Goal: Task Accomplishment & Management: Use online tool/utility

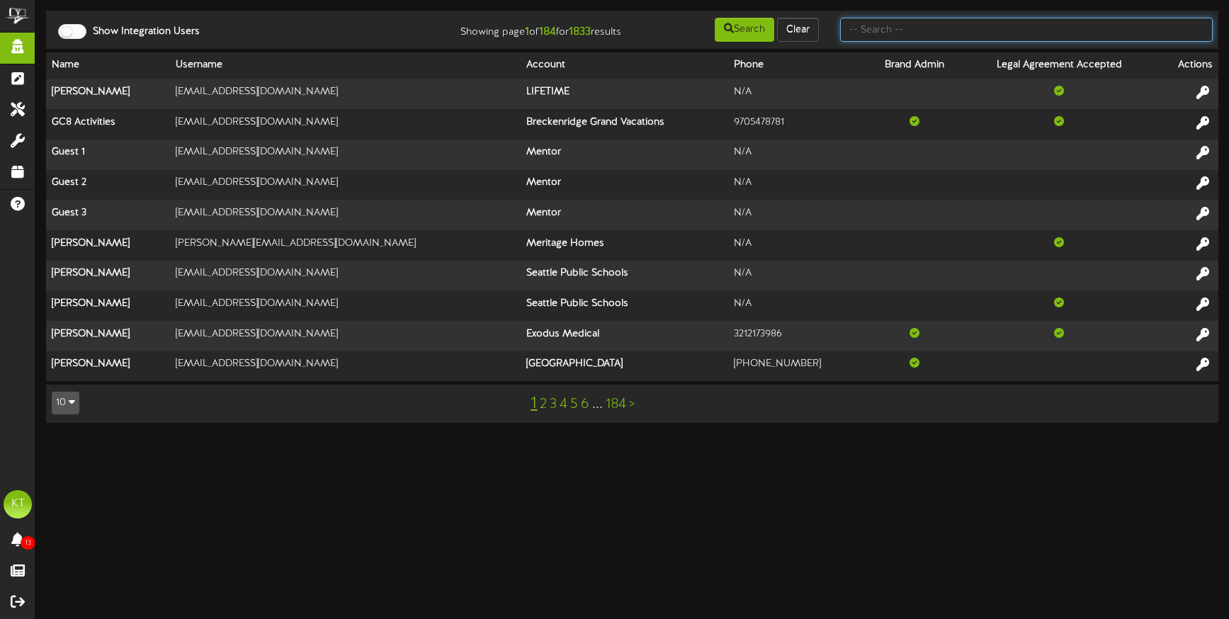
click at [926, 34] on input "text" at bounding box center [1026, 30] width 373 height 24
type input "development+demo@revelmg.com"
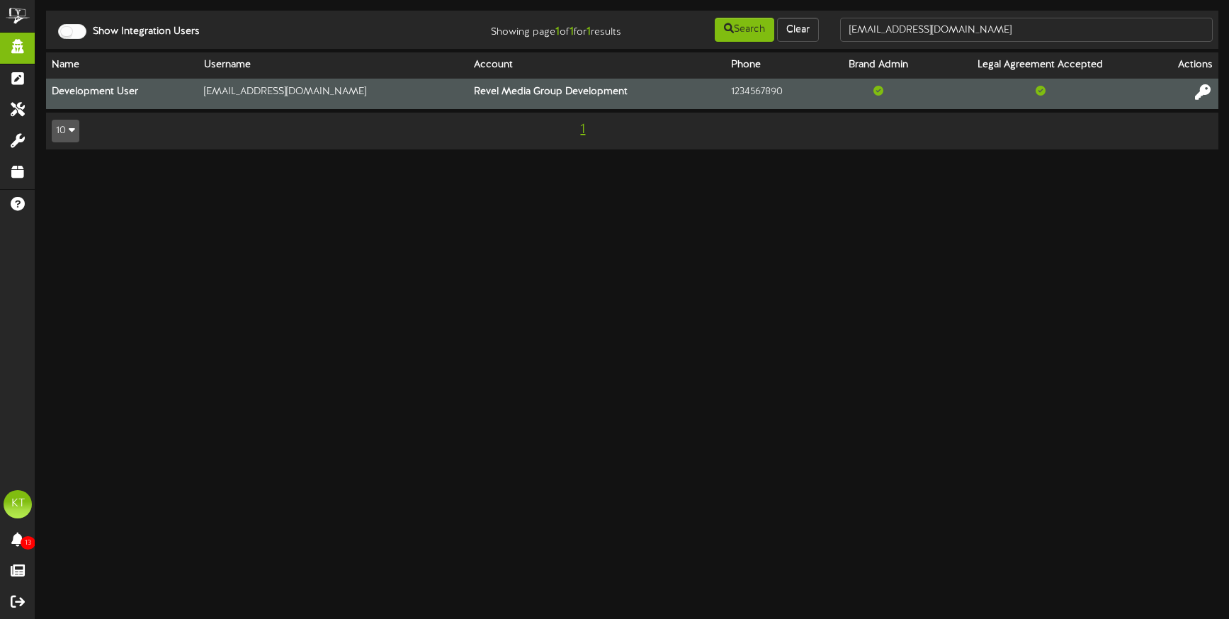
click at [1198, 94] on icon at bounding box center [1203, 92] width 16 height 16
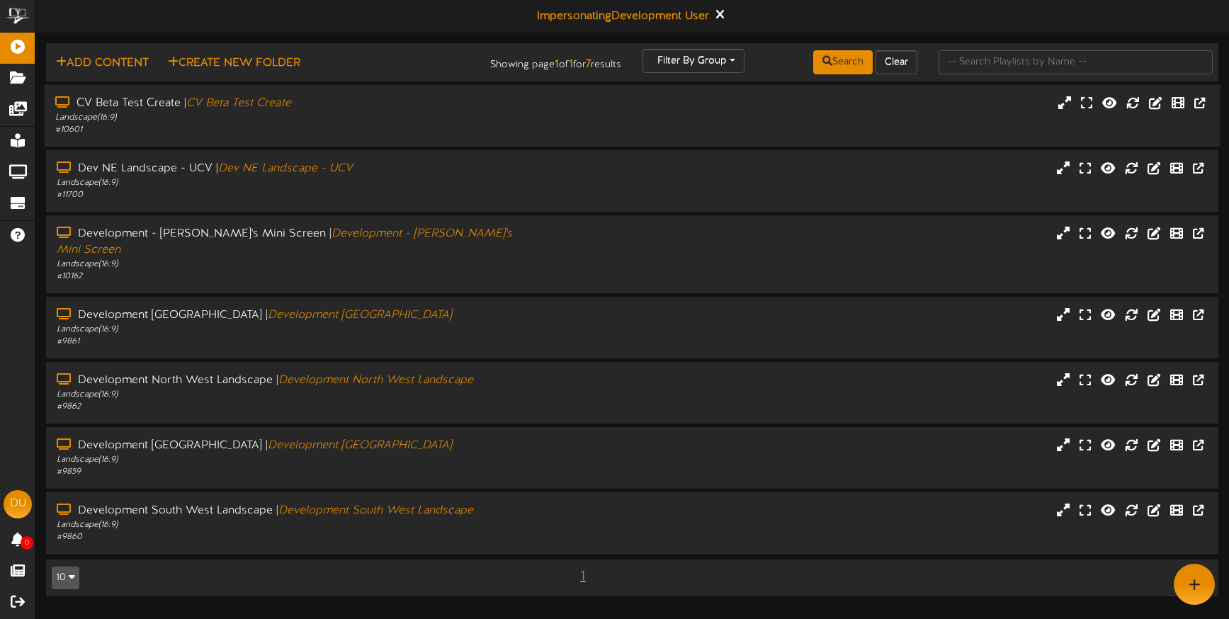
click at [274, 122] on div "Landscape ( 16:9 )" at bounding box center [289, 118] width 469 height 12
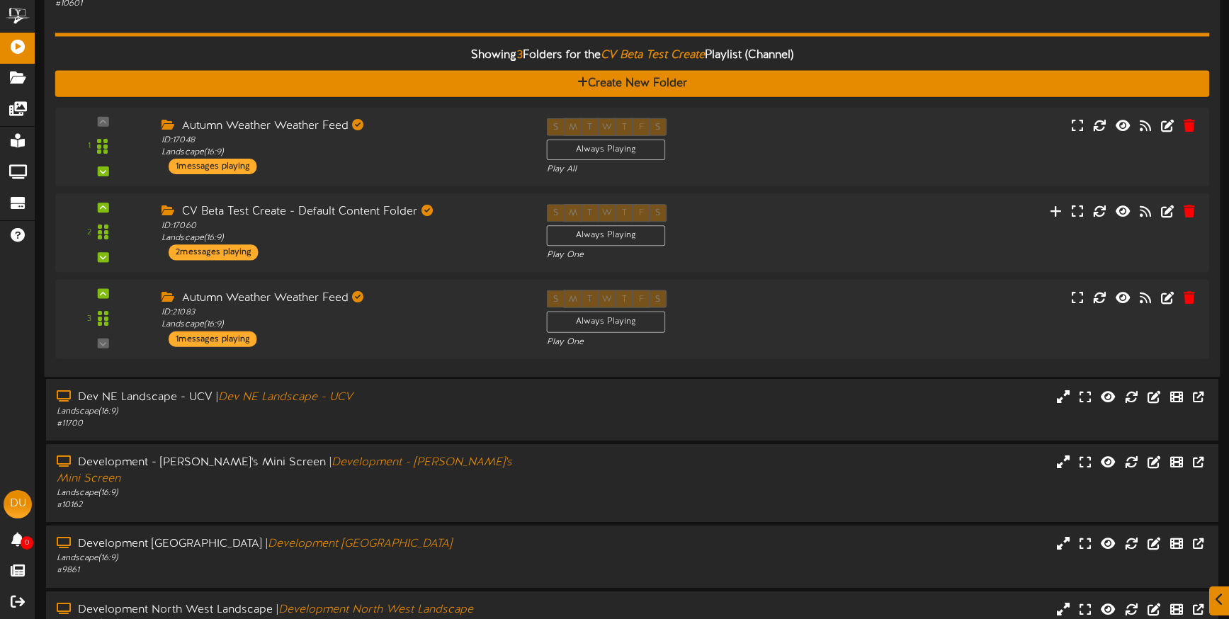
scroll to position [133, 0]
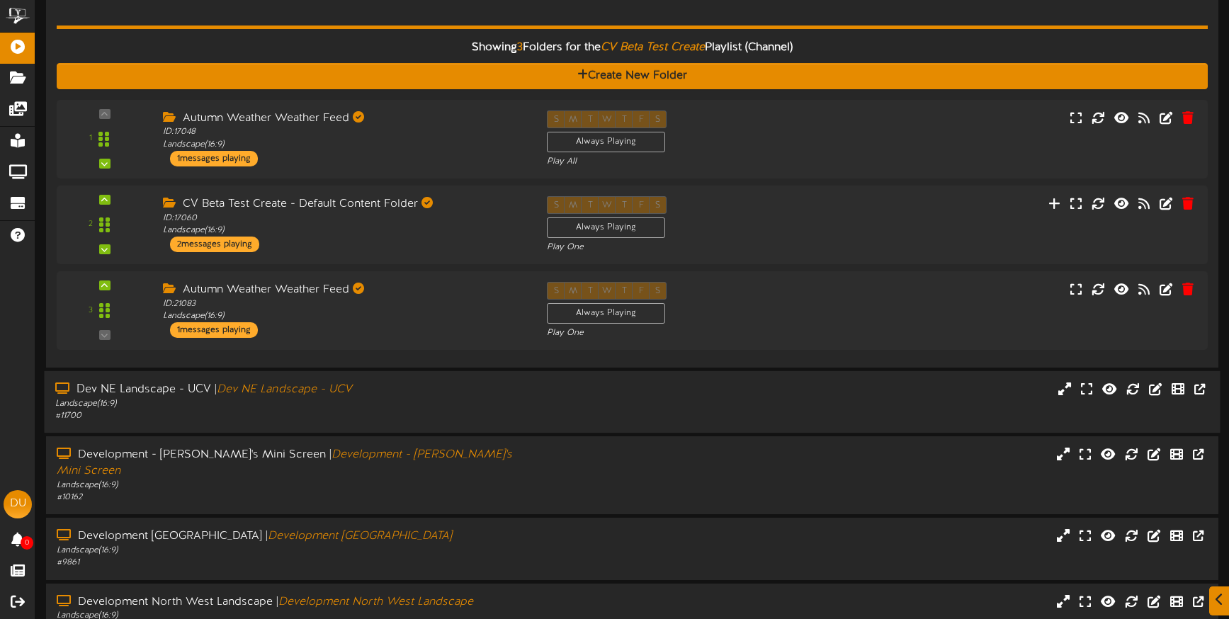
click at [348, 401] on div "Landscape ( 16:9 )" at bounding box center [289, 404] width 469 height 12
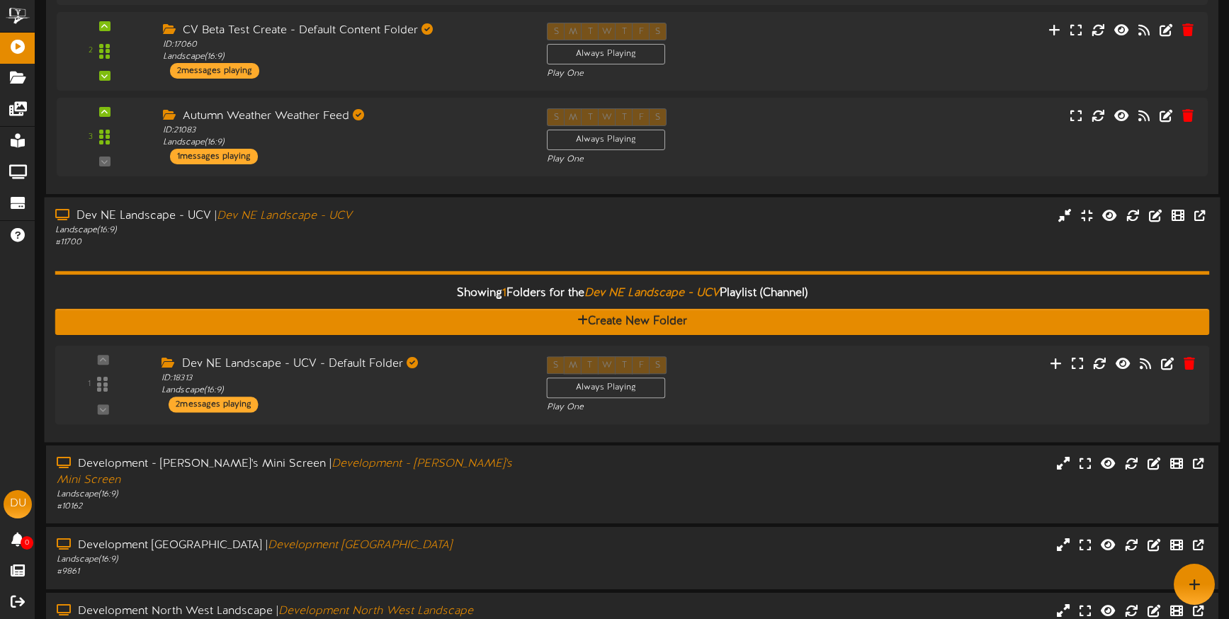
scroll to position [0, 0]
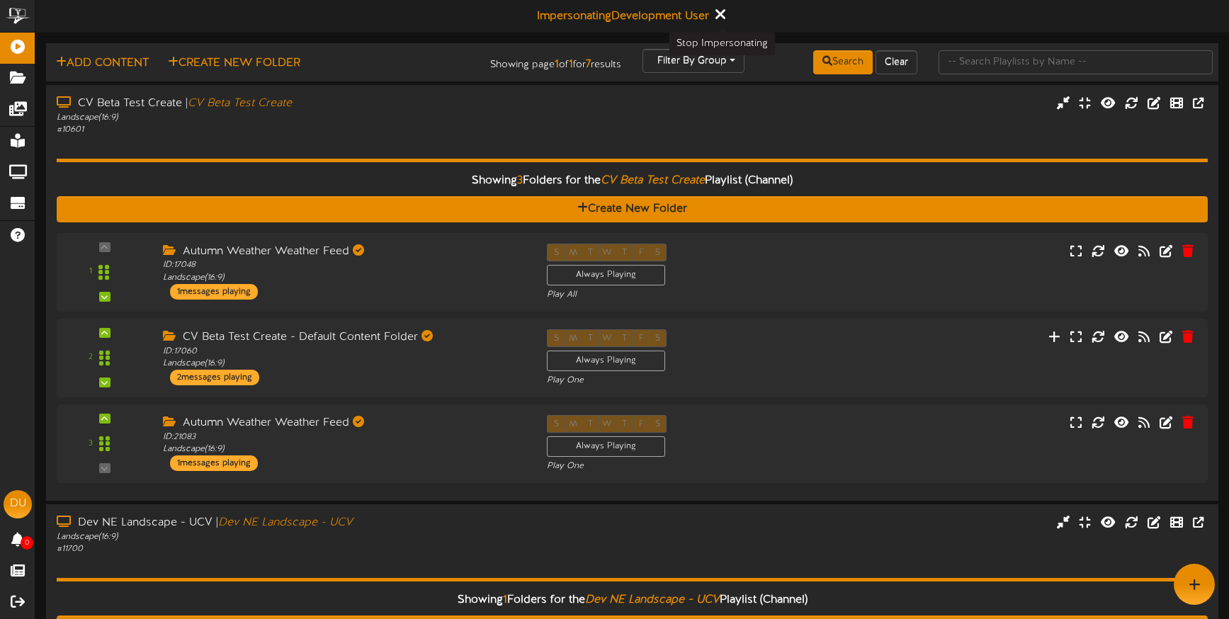
click at [720, 15] on icon at bounding box center [720, 14] width 9 height 16
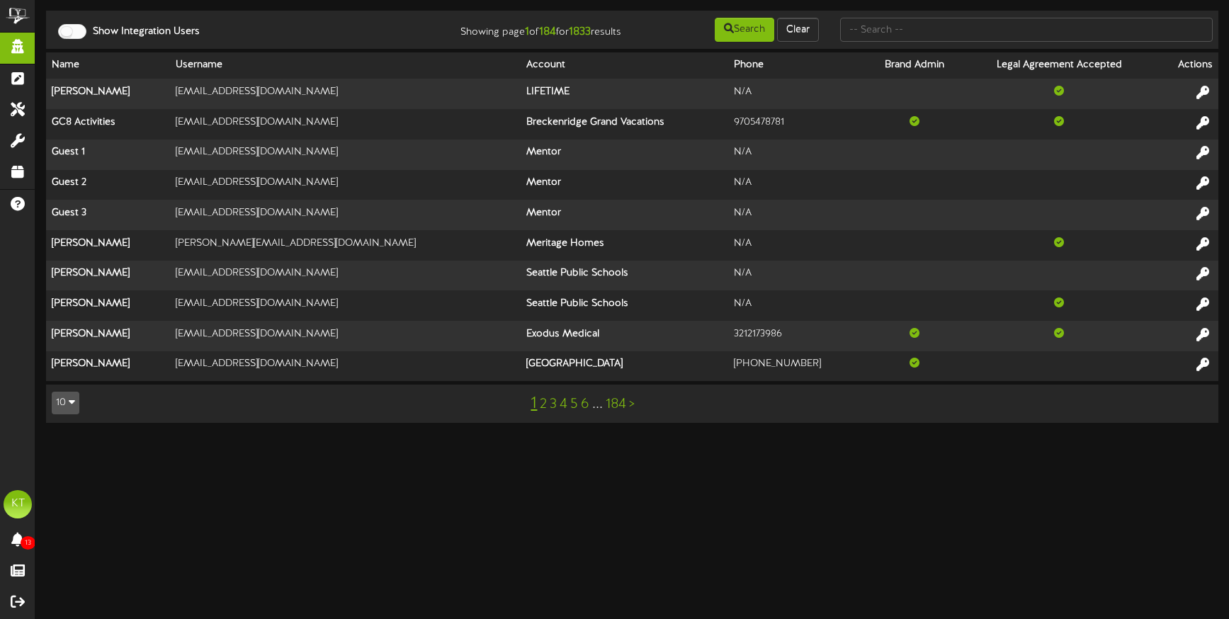
click at [351, 423] on td "10 5 10 25 50 100 1 2 3 4 5 6 ... 184 >" at bounding box center [632, 404] width 1173 height 38
click at [359, 437] on html "ChannelValet Impersonate Content Portal System Tools Misc Tools Audit Records H…" at bounding box center [614, 218] width 1229 height 437
click at [924, 34] on input "text" at bounding box center [1026, 30] width 373 height 24
type input "revel"
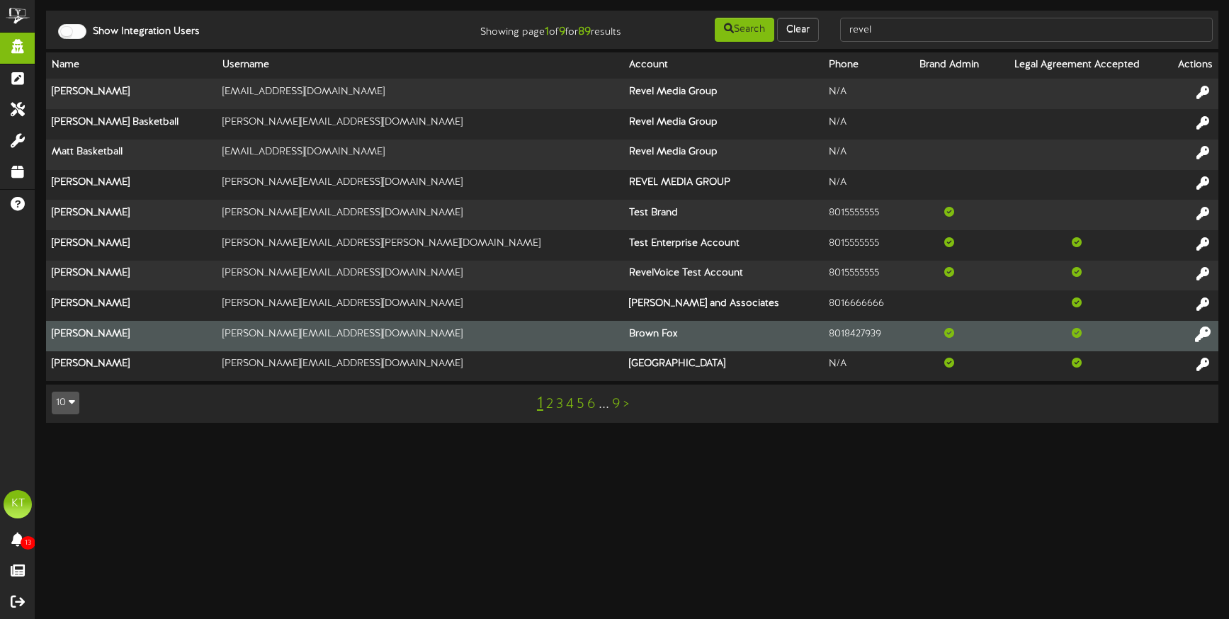
click at [1206, 333] on icon at bounding box center [1203, 334] width 16 height 16
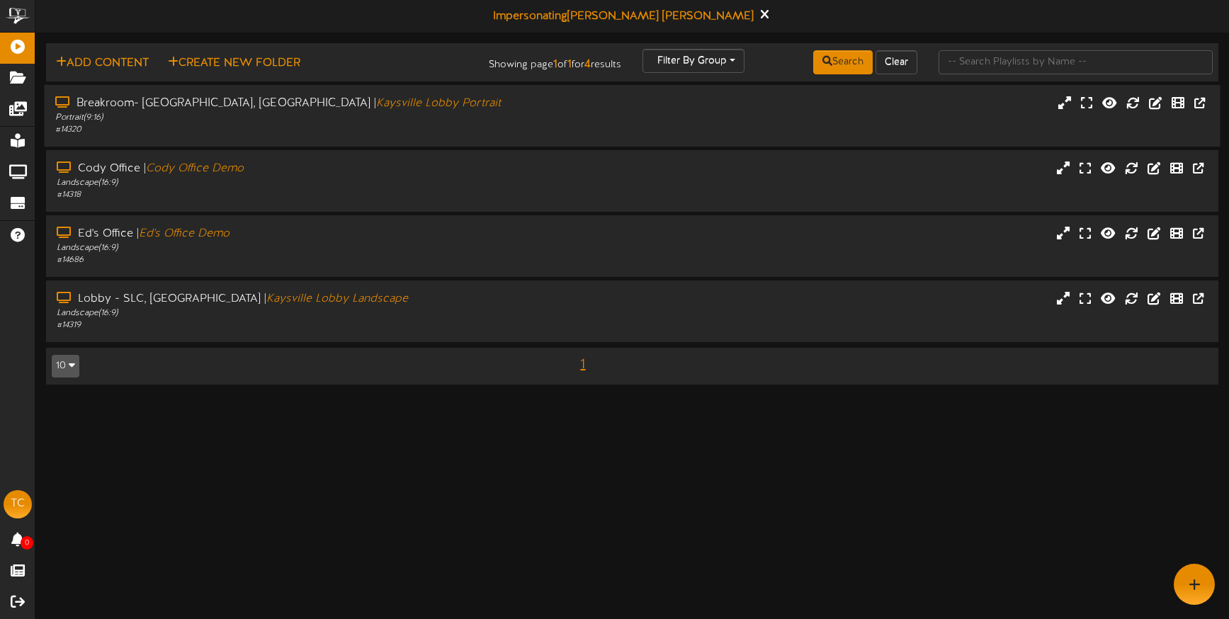
click at [253, 124] on div "# 14320" at bounding box center [289, 130] width 469 height 12
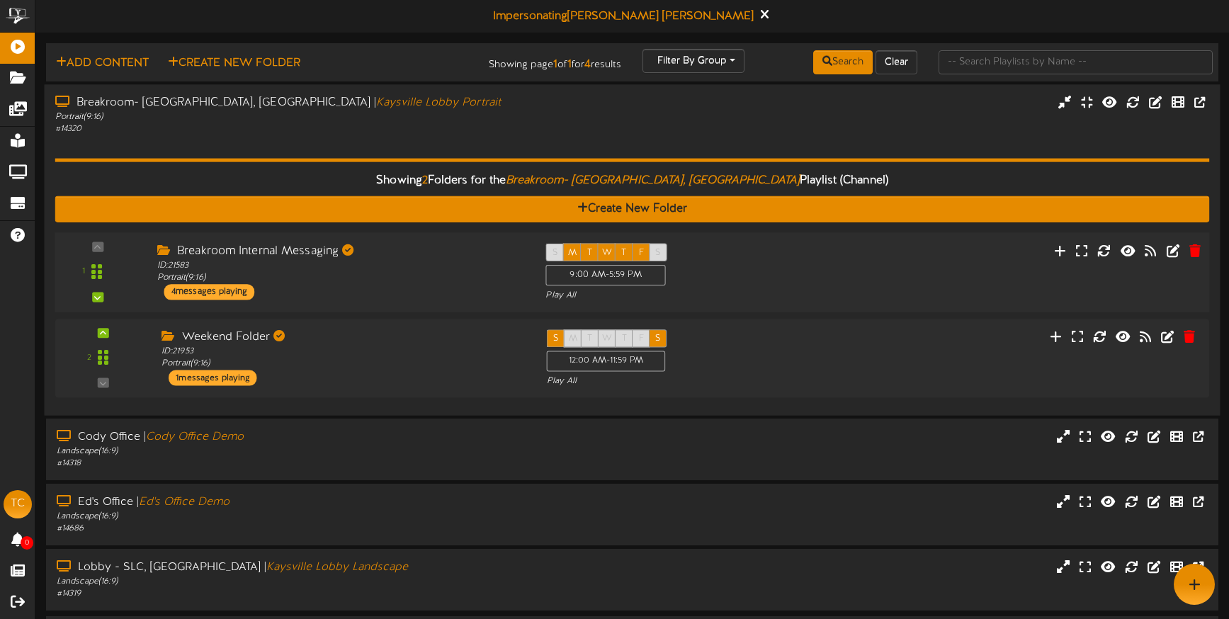
click at [316, 286] on div "Breakroom Internal Messaging ID: 21583 Portrait ( 9:16 ) 4 messages playing" at bounding box center [341, 271] width 389 height 57
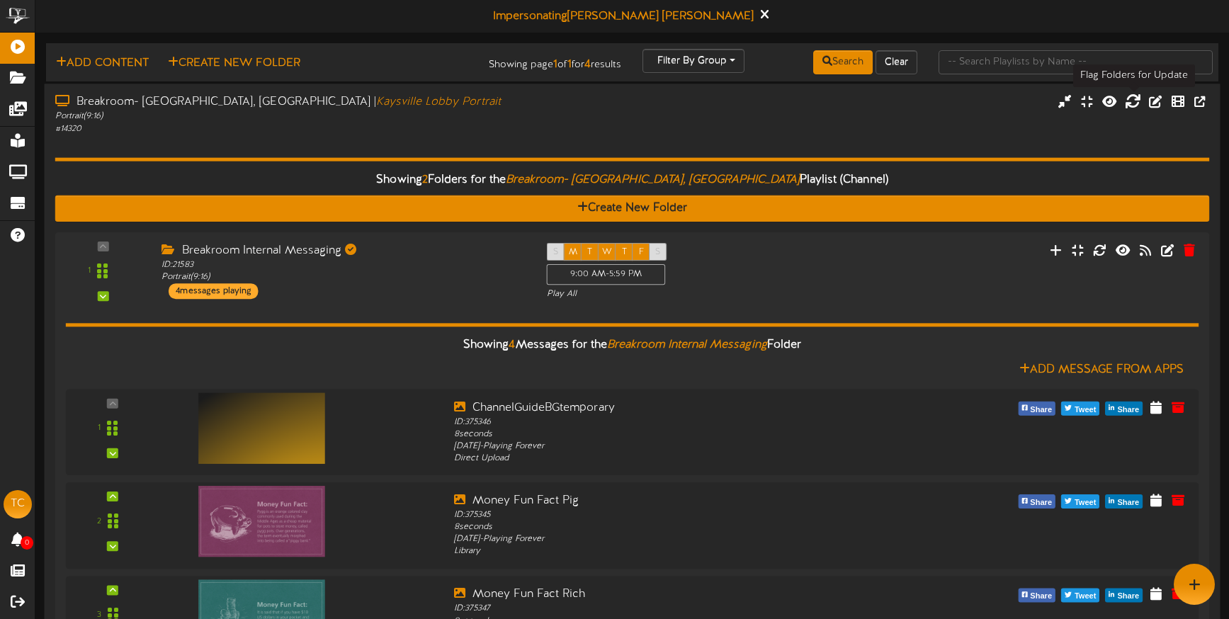
click at [1132, 99] on icon at bounding box center [1133, 102] width 16 height 16
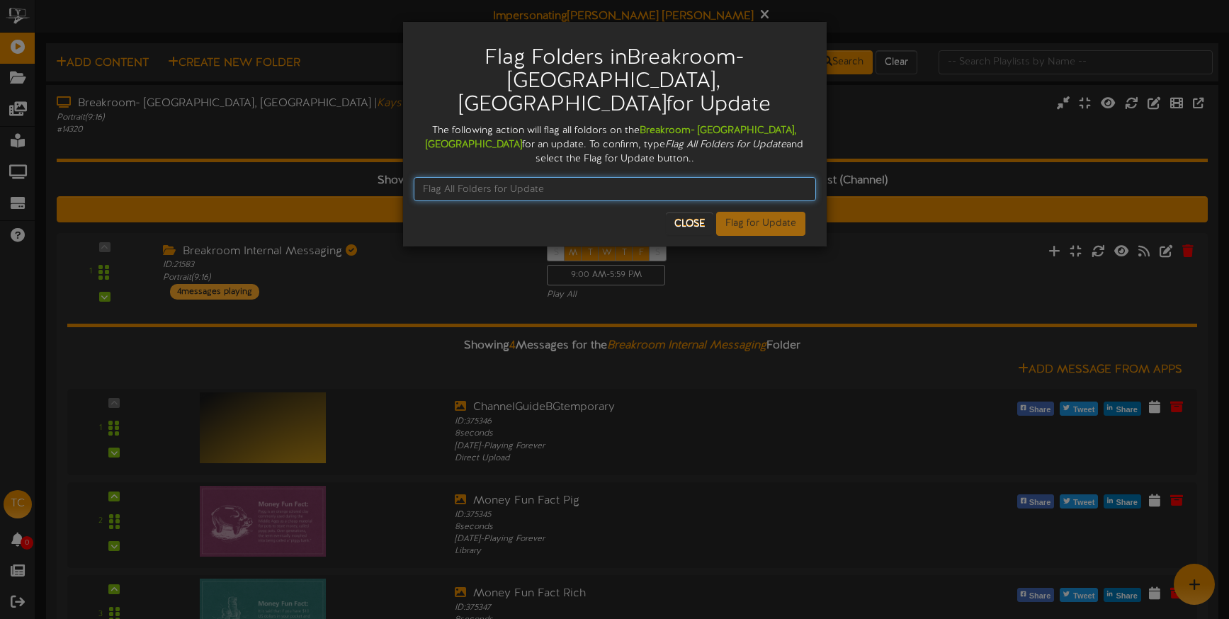
click at [626, 177] on input "text" at bounding box center [615, 189] width 402 height 24
type input "Flag All Folders for Update"
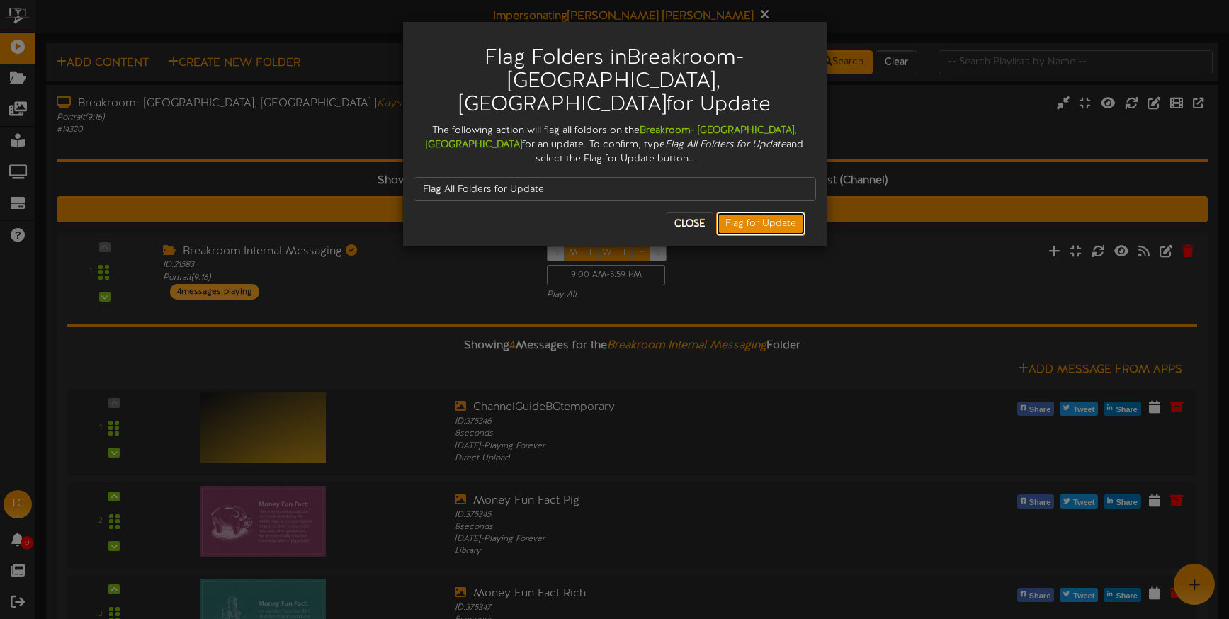
click at [766, 212] on button "Flag for Update" at bounding box center [760, 224] width 89 height 24
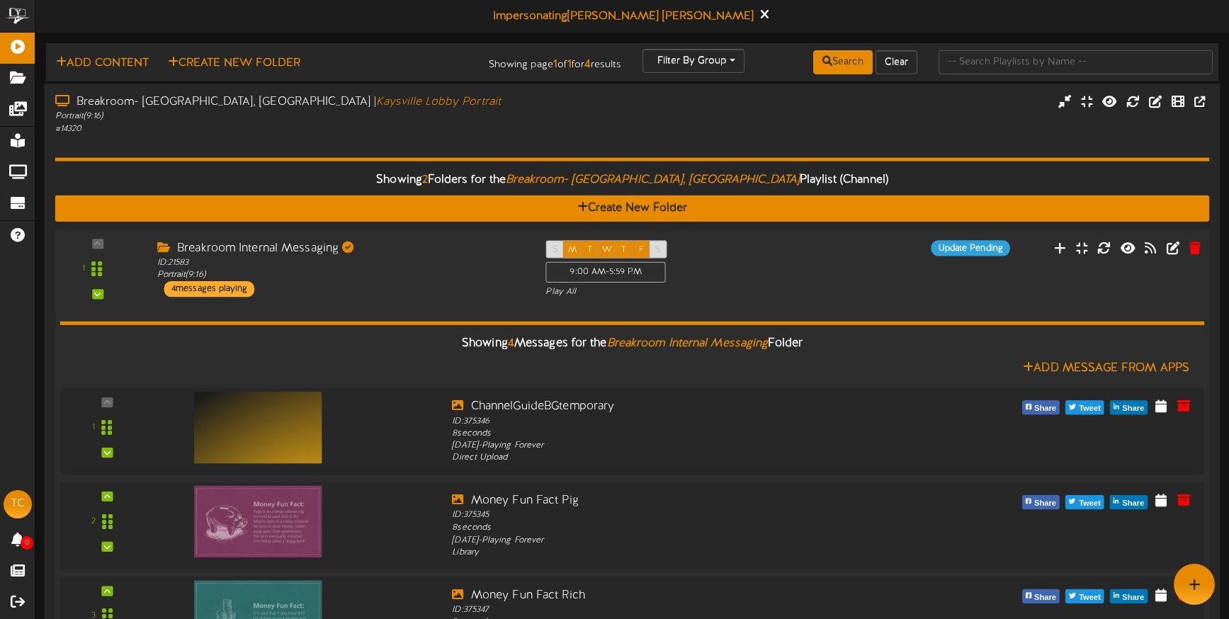
click at [445, 252] on div "Breakroom Internal Messaging" at bounding box center [340, 248] width 367 height 16
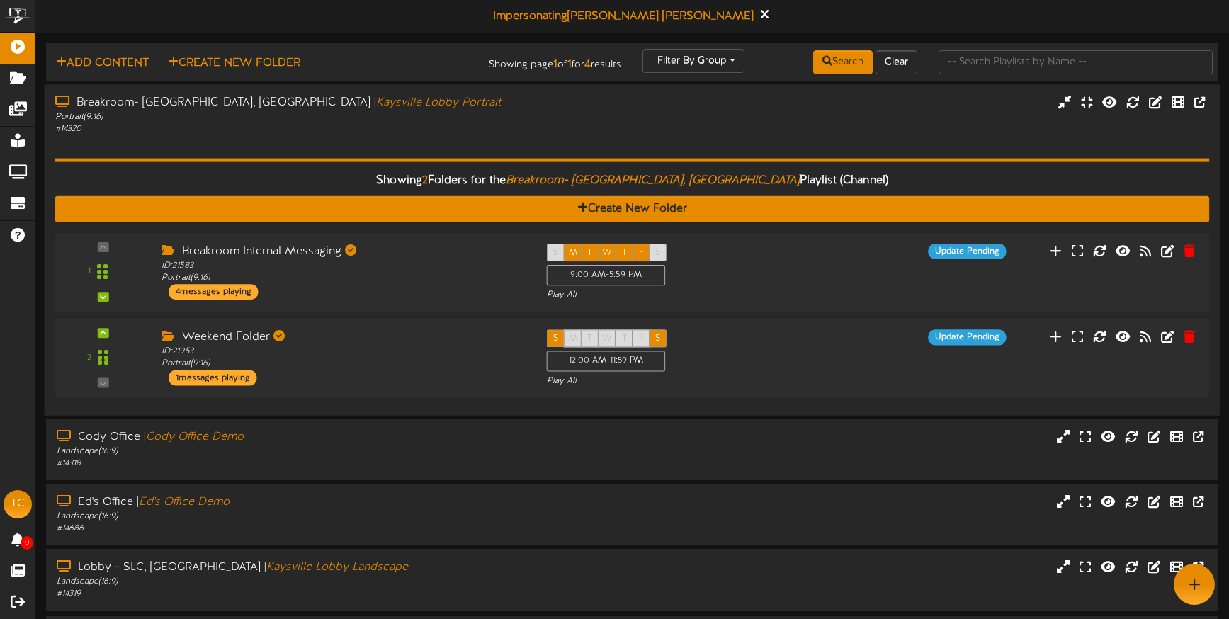
click at [481, 106] on div "Breakroom- Kaysville, UT | Kaysville Lobby Portrait" at bounding box center [289, 103] width 469 height 16
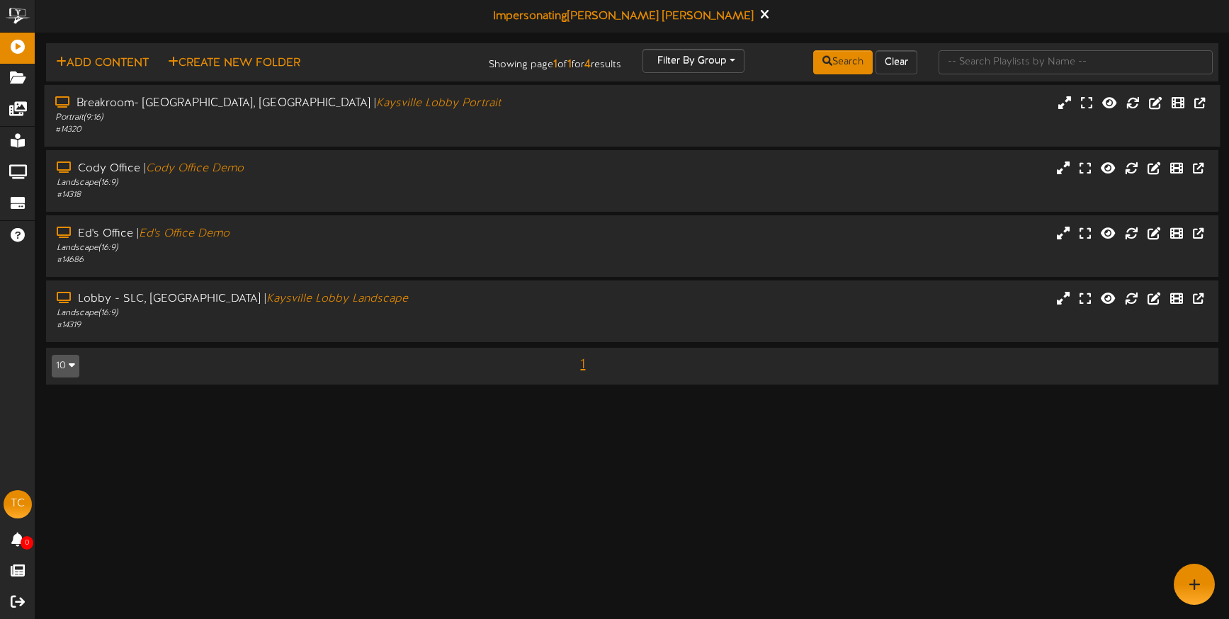
click at [461, 111] on div "Breakroom- Kaysville, UT | Kaysville Lobby Portrait" at bounding box center [289, 104] width 469 height 16
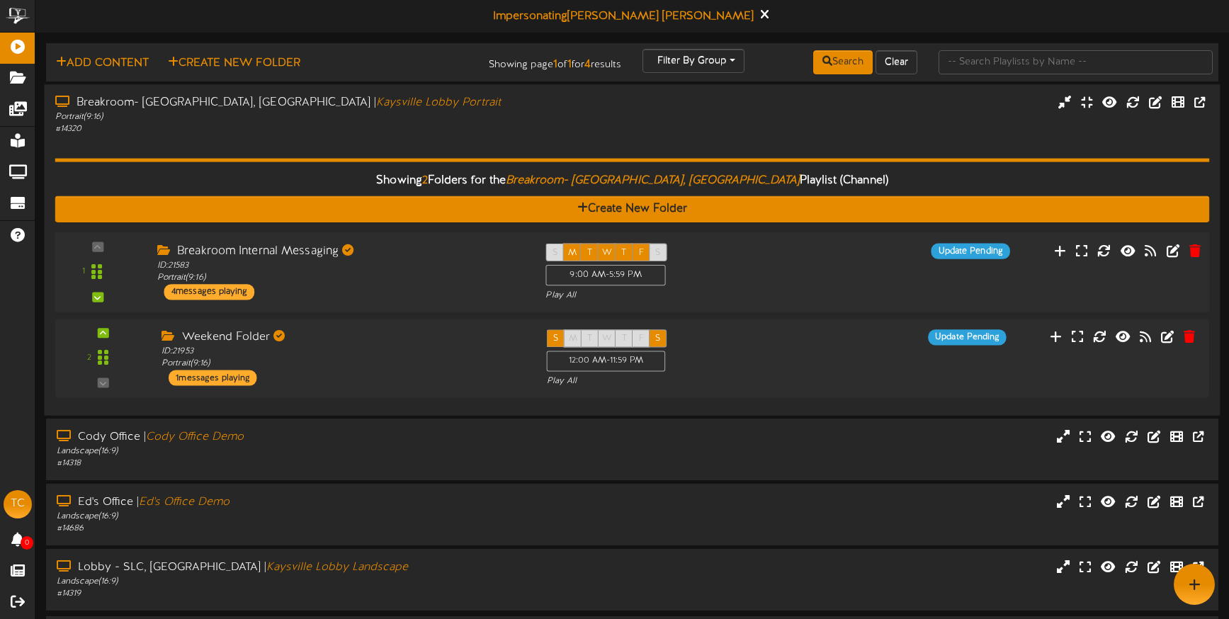
drag, startPoint x: 301, startPoint y: 346, endPoint x: 286, endPoint y: 250, distance: 96.9
click at [286, 250] on div "1" at bounding box center [632, 314] width 1155 height 165
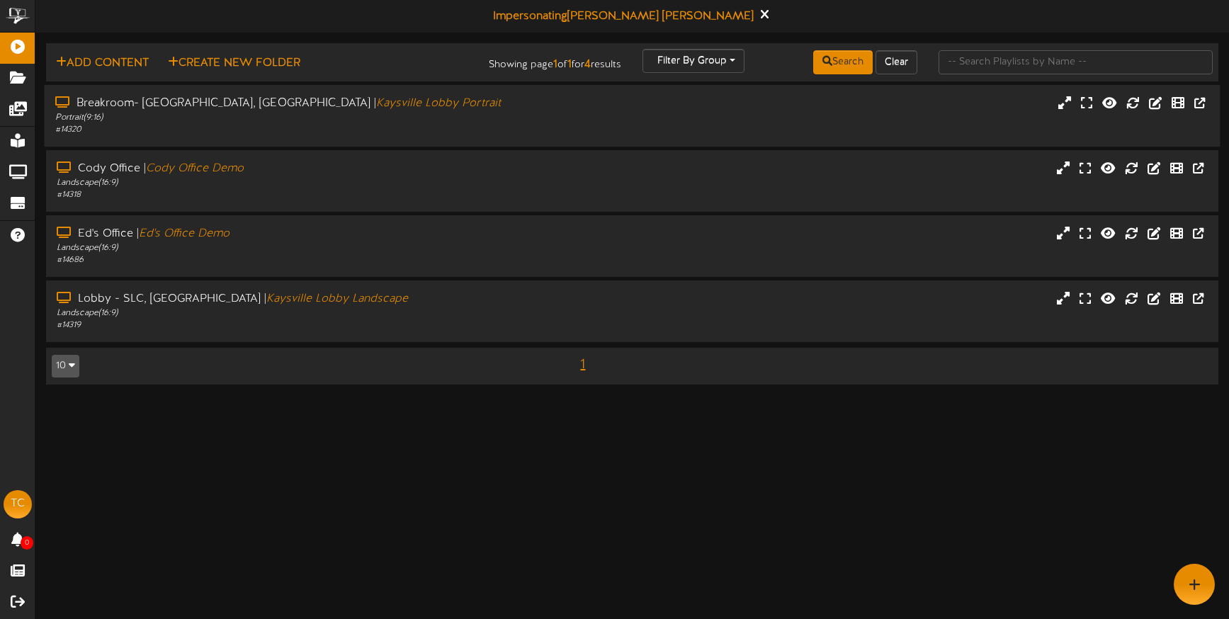
click at [208, 117] on div "Portrait ( 9:16 )" at bounding box center [289, 118] width 469 height 12
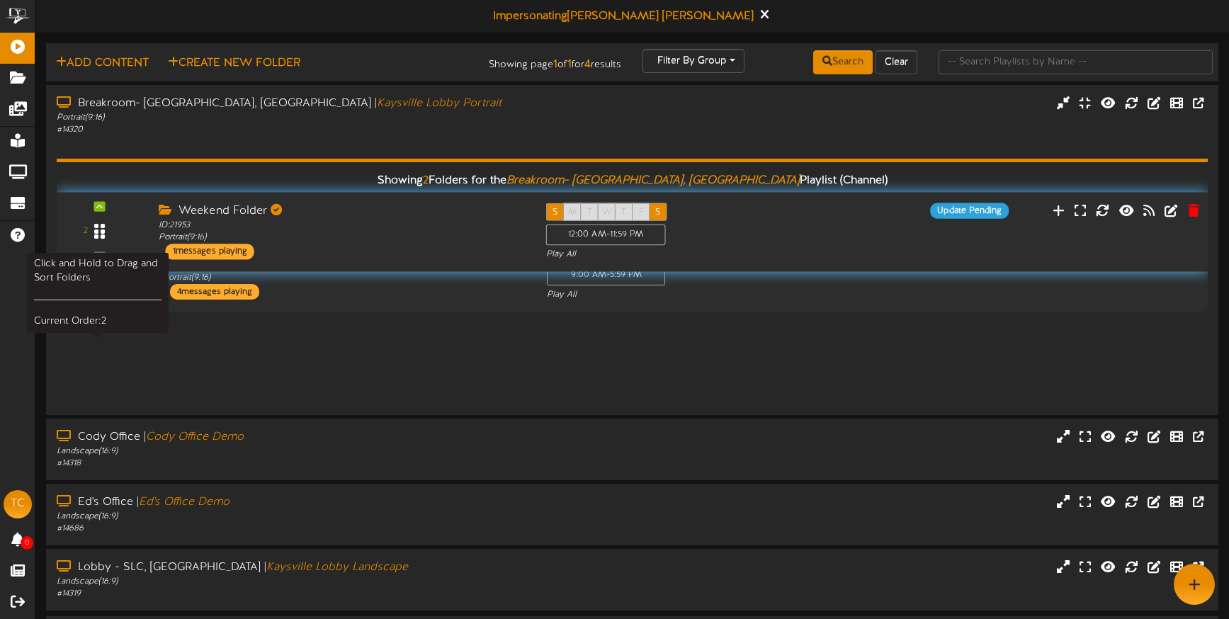
drag, startPoint x: 100, startPoint y: 356, endPoint x: 103, endPoint y: 216, distance: 139.6
click at [103, 216] on div at bounding box center [100, 232] width 32 height 36
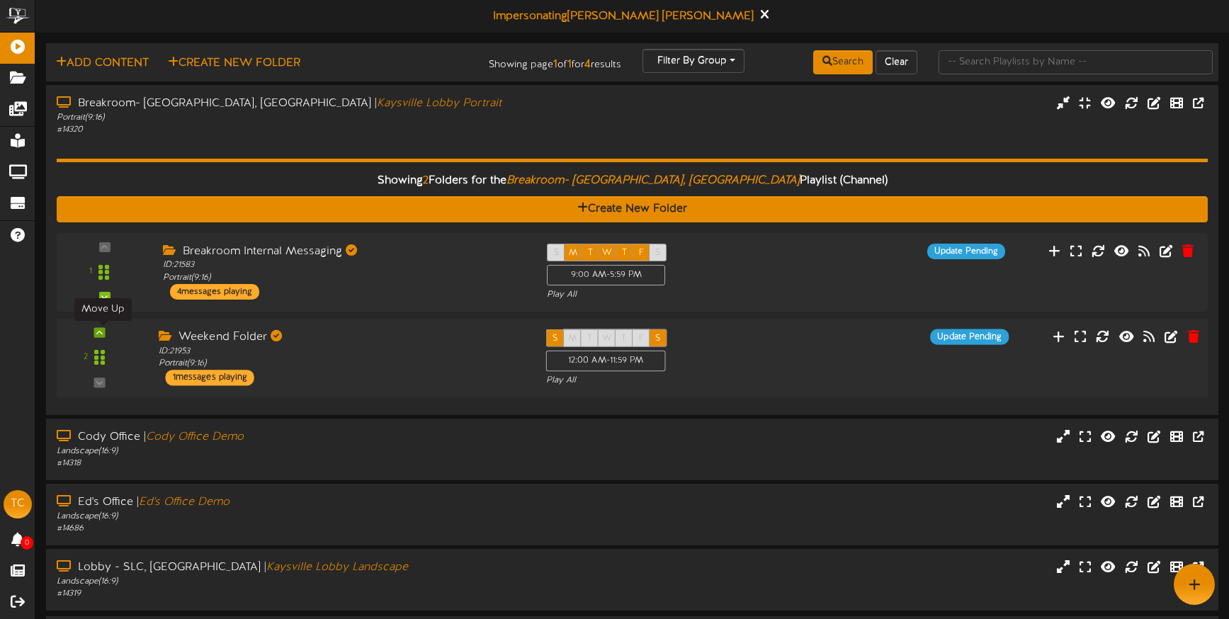
click at [101, 332] on div at bounding box center [99, 332] width 11 height 10
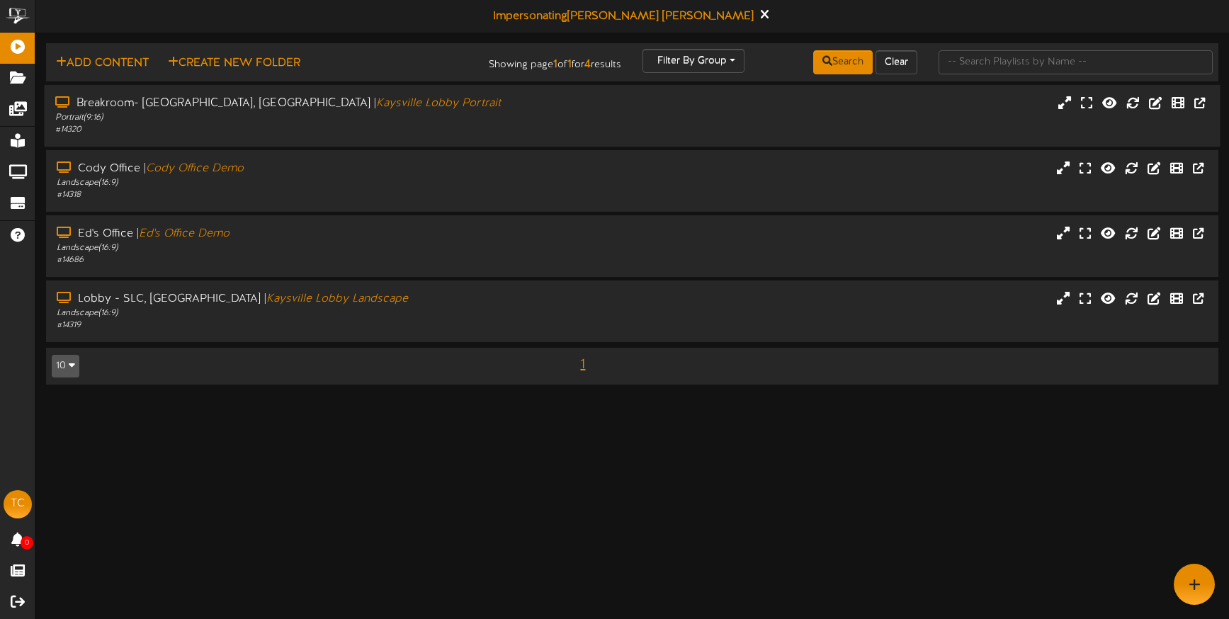
click at [300, 125] on div "# 14320" at bounding box center [289, 130] width 469 height 12
